Goal: Find specific page/section: Find specific page/section

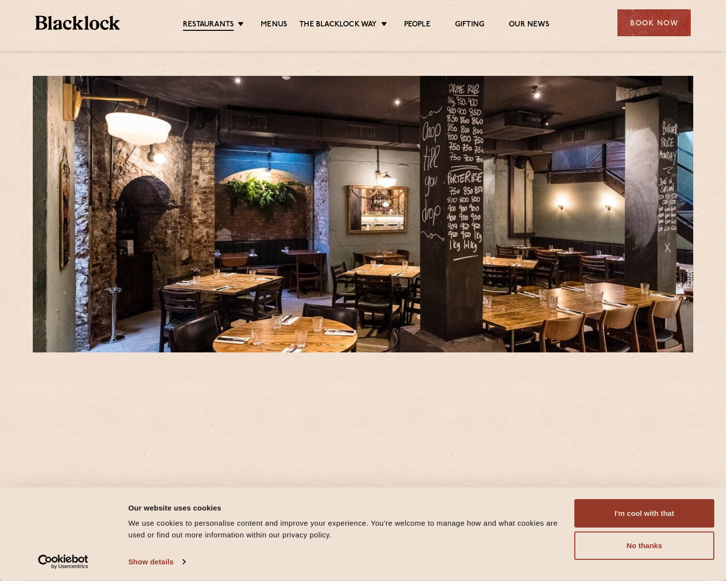
click at [262, 23] on link "Menus" at bounding box center [274, 25] width 26 height 10
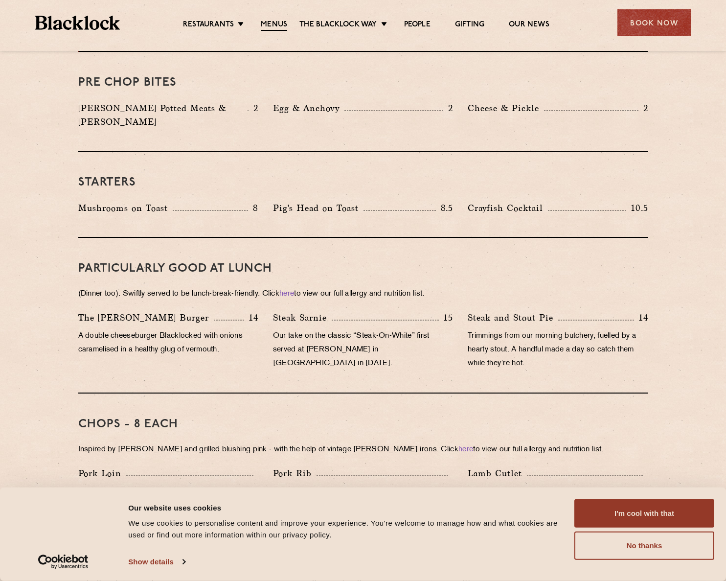
scroll to position [294, 0]
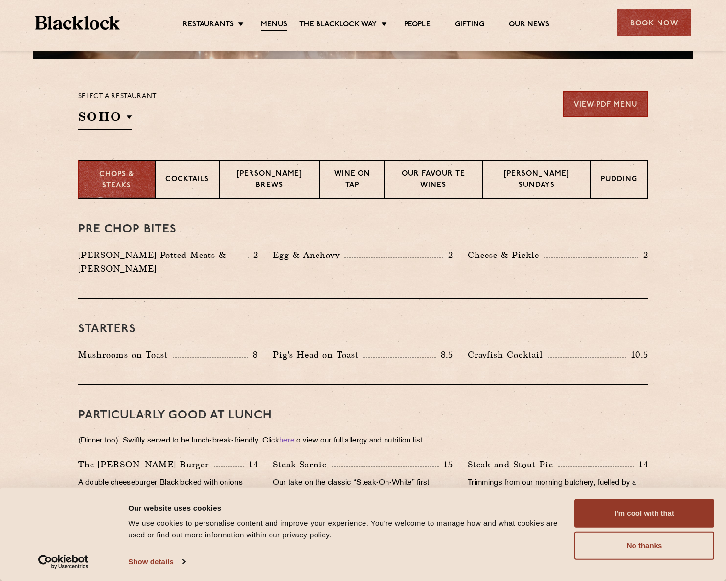
click at [127, 114] on h2 "SOHO" at bounding box center [105, 119] width 54 height 22
click at [0, 0] on p "City" at bounding box center [0, 0] width 0 height 0
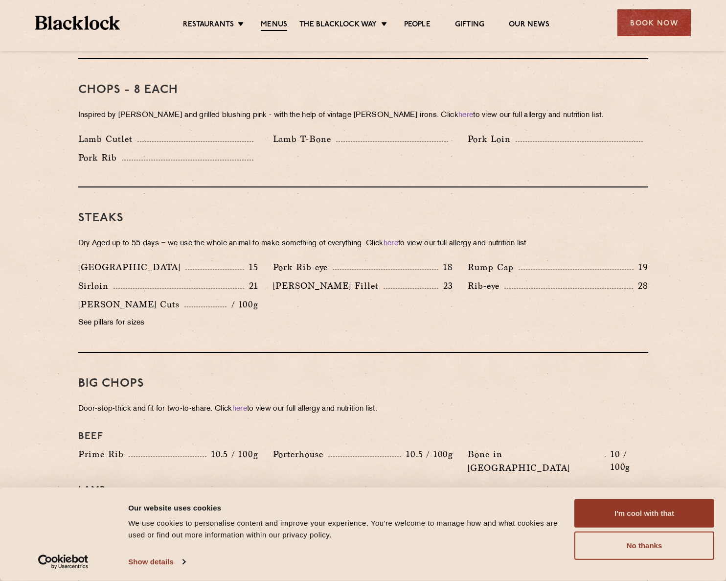
scroll to position [832, 0]
